Goal: Information Seeking & Learning: Learn about a topic

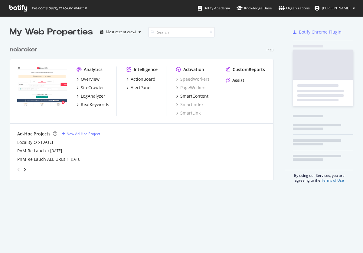
scroll to position [142, 268]
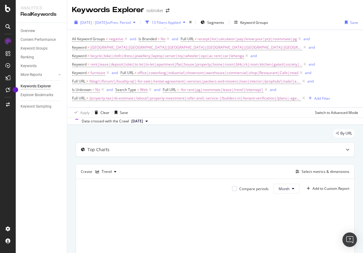
click at [107, 22] on span "[DATE] - [DATE]" at bounding box center [93, 22] width 27 height 5
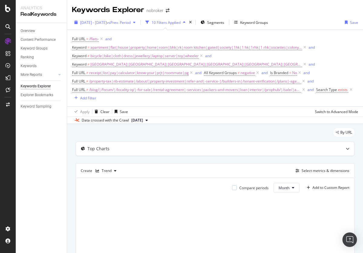
click at [107, 22] on span "[DATE] - [DATE]" at bounding box center [93, 22] width 27 height 5
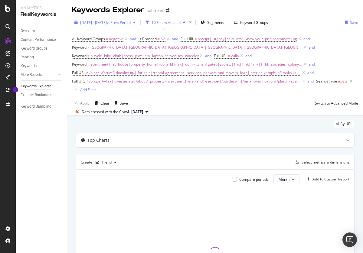
click at [107, 22] on span "[DATE] - [DATE]" at bounding box center [93, 22] width 27 height 5
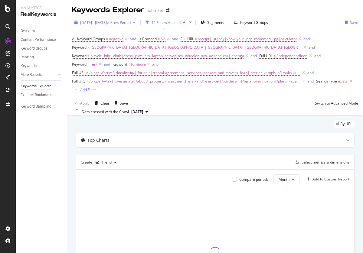
click at [107, 22] on span "[DATE] - [DATE]" at bounding box center [93, 22] width 27 height 5
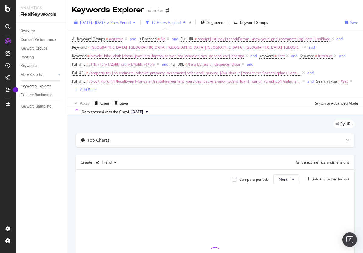
click at [107, 22] on span "[DATE] - [DATE]" at bounding box center [93, 22] width 27 height 5
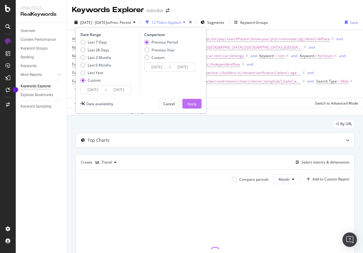
click at [96, 57] on div "Last 3 Months" at bounding box center [100, 57] width 24 height 5
type input "2025/05/18"
type input "2025/08/17"
type input "2025/02/15"
type input "2025/05/17"
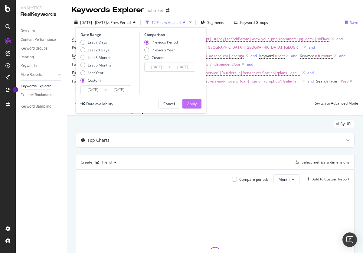
click at [192, 104] on div "Apply" at bounding box center [191, 103] width 9 height 5
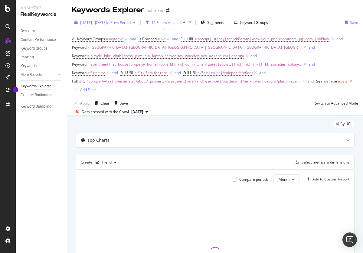
click at [107, 22] on span "[DATE] - [DATE]" at bounding box center [93, 22] width 27 height 5
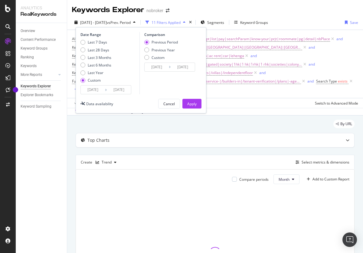
click at [96, 57] on div "Last 3 Months" at bounding box center [100, 57] width 24 height 5
type input "2025/05/18"
type input "2025/08/17"
type input "2025/02/15"
type input "2025/05/17"
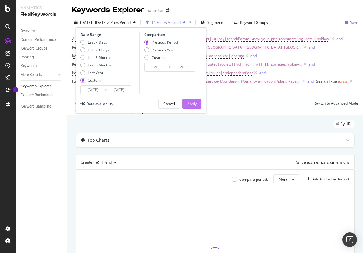
click at [192, 104] on div "Apply" at bounding box center [191, 103] width 9 height 5
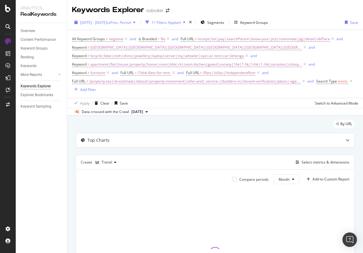
click at [107, 22] on span "[DATE] - [DATE]" at bounding box center [93, 22] width 27 height 5
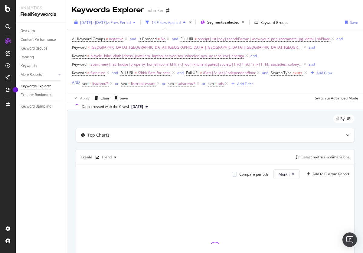
click at [107, 22] on span "[DATE] - [DATE]" at bounding box center [93, 22] width 27 height 5
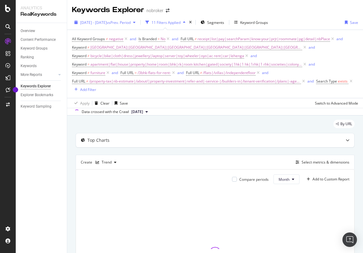
click at [107, 22] on span "[DATE] - [DATE]" at bounding box center [93, 22] width 27 height 5
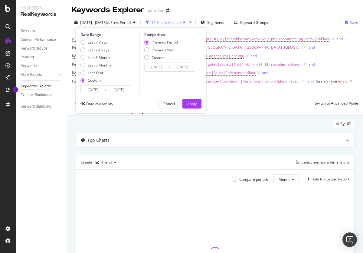
click at [96, 57] on div "Last 3 Months" at bounding box center [100, 57] width 24 height 5
type input "2025/05/18"
type input "2025/08/17"
type input "2025/02/15"
type input "2025/05/17"
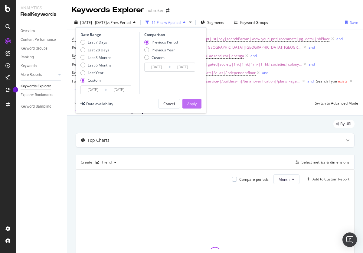
click at [192, 104] on div "Apply" at bounding box center [191, 103] width 9 height 5
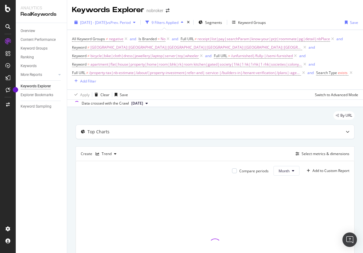
click at [107, 22] on span "[DATE] - [DATE]" at bounding box center [93, 22] width 27 height 5
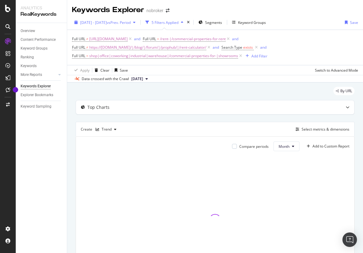
click at [107, 22] on span "[DATE] - [DATE]" at bounding box center [93, 22] width 27 height 5
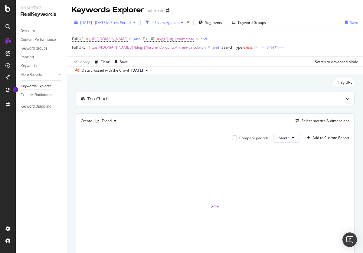
click at [107, 22] on span "[DATE] - [DATE]" at bounding box center [93, 22] width 27 height 5
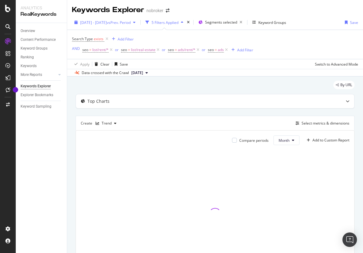
click at [107, 22] on span "[DATE] - [DATE]" at bounding box center [93, 22] width 27 height 5
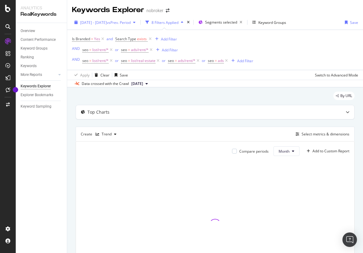
click at [107, 22] on span "[DATE] - [DATE]" at bounding box center [93, 22] width 27 height 5
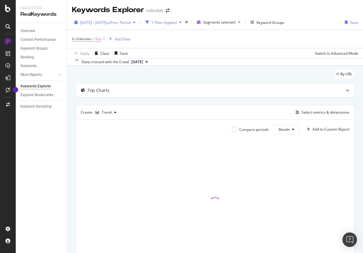
click at [107, 22] on span "[DATE] - [DATE]" at bounding box center [93, 22] width 27 height 5
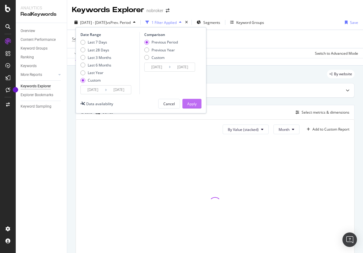
click at [96, 57] on div "Last 3 Months" at bounding box center [100, 57] width 24 height 5
type input "2025/05/18"
type input "2025/08/17"
type input "2025/02/15"
type input "2025/05/17"
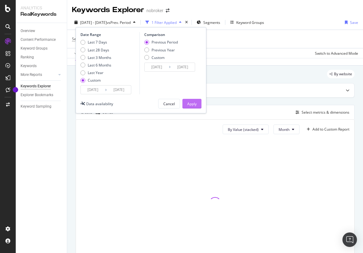
click at [192, 104] on div "Apply" at bounding box center [191, 103] width 9 height 5
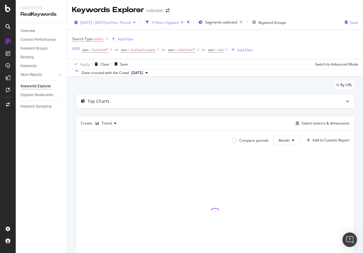
click at [107, 22] on span "[DATE] - [DATE]" at bounding box center [93, 22] width 27 height 5
